Goal: Find specific fact

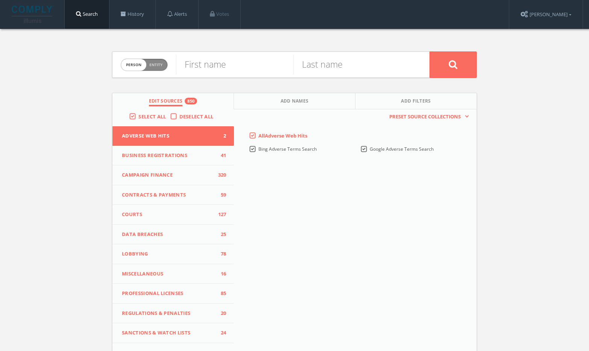
click at [138, 64] on span "person" at bounding box center [133, 65] width 25 height 12
checkbox input "true"
type input "Flood Brothers Disposal Co"
click at [460, 70] on button at bounding box center [452, 64] width 47 height 26
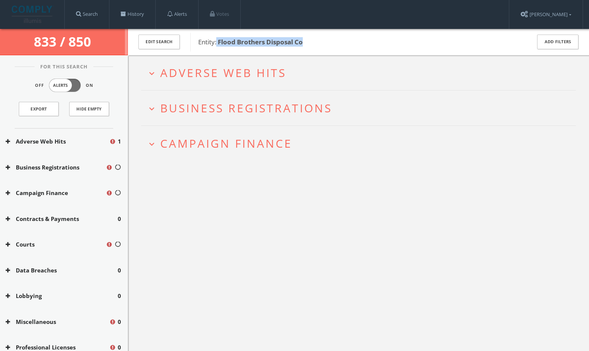
drag, startPoint x: 311, startPoint y: 43, endPoint x: 217, endPoint y: 39, distance: 93.7
click at [217, 39] on span "Entity: Flood Brothers Disposal Co" at bounding box center [359, 42] width 323 height 10
copy span "Flood Brothers Disposal Co"
